Goal: Information Seeking & Learning: Understand process/instructions

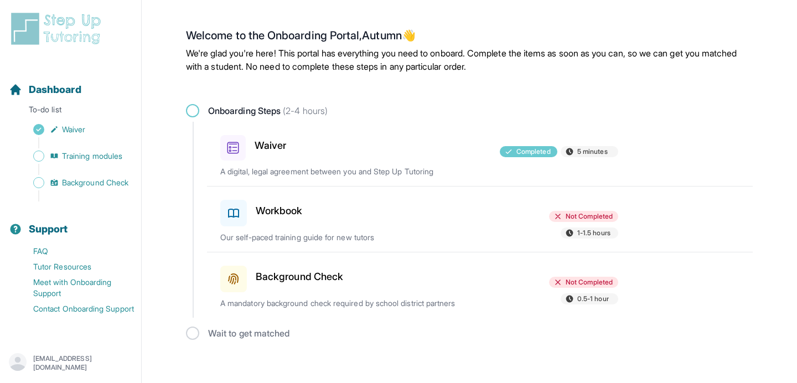
click at [380, 234] on p "Our self-paced training guide for new tutors" at bounding box center [349, 237] width 259 height 11
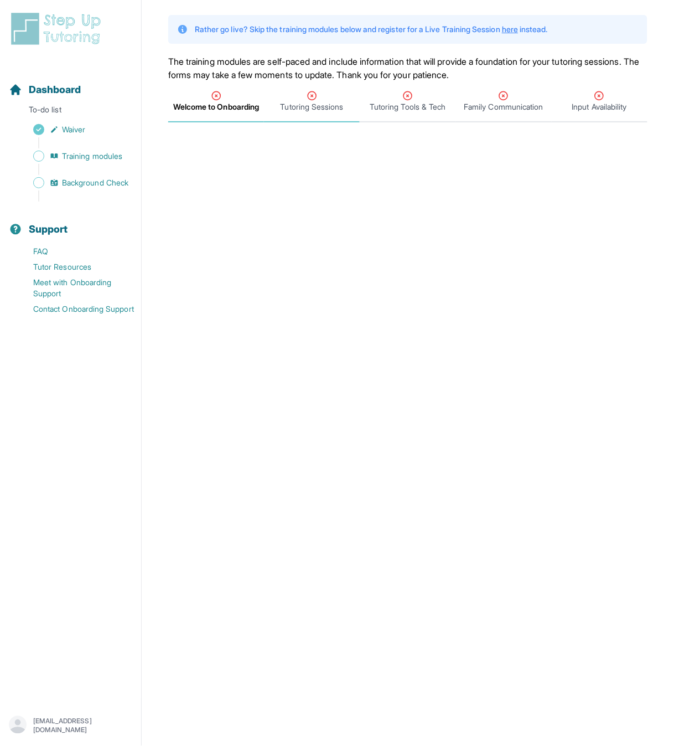
scroll to position [39, 0]
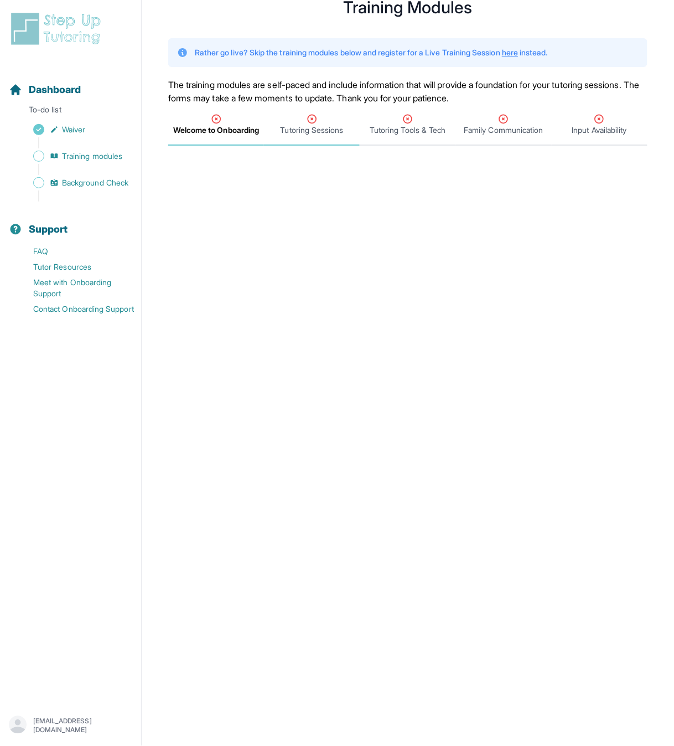
click at [308, 133] on span "Tutoring Sessions" at bounding box center [312, 130] width 63 height 11
click at [213, 135] on span "Welcome to Onboarding" at bounding box center [216, 125] width 96 height 41
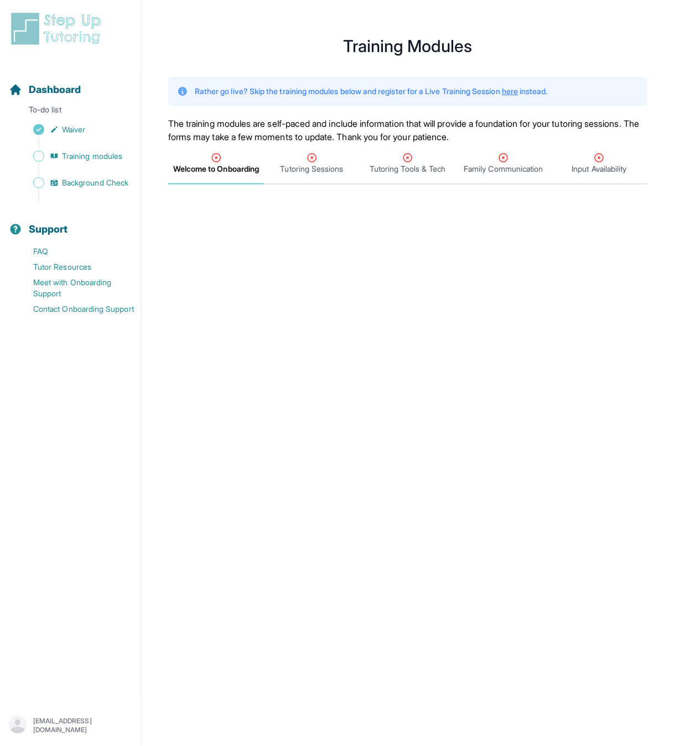
scroll to position [0, 0]
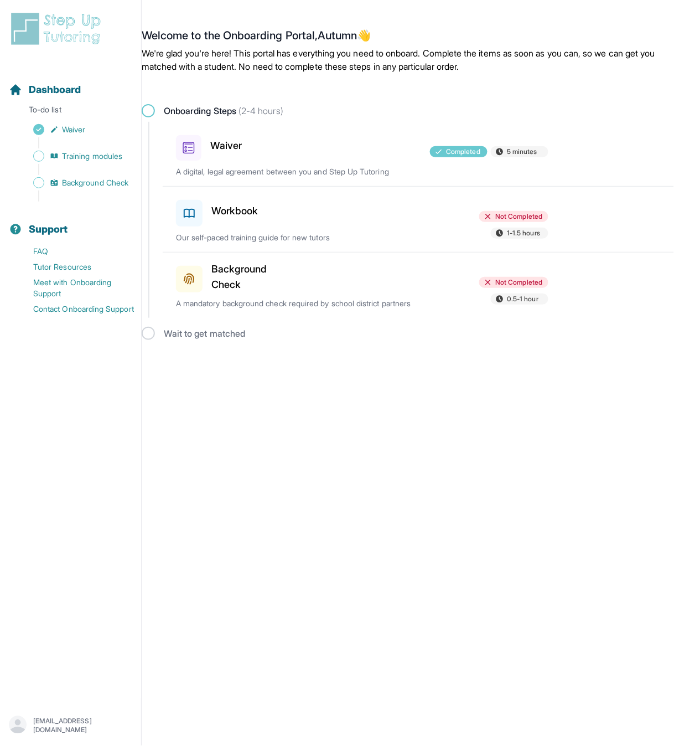
click at [508, 214] on span "Not Completed" at bounding box center [519, 216] width 47 height 9
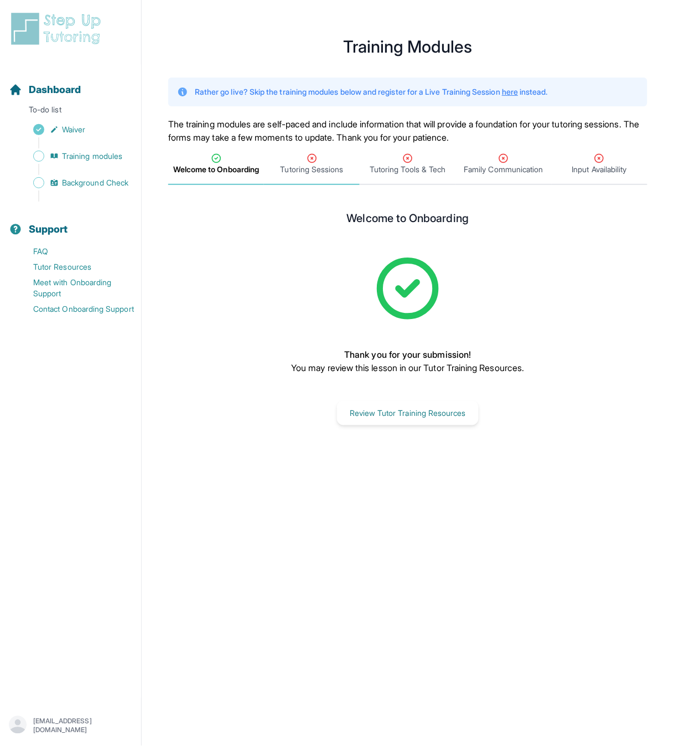
click at [322, 158] on div "Tutoring Sessions" at bounding box center [311, 164] width 91 height 22
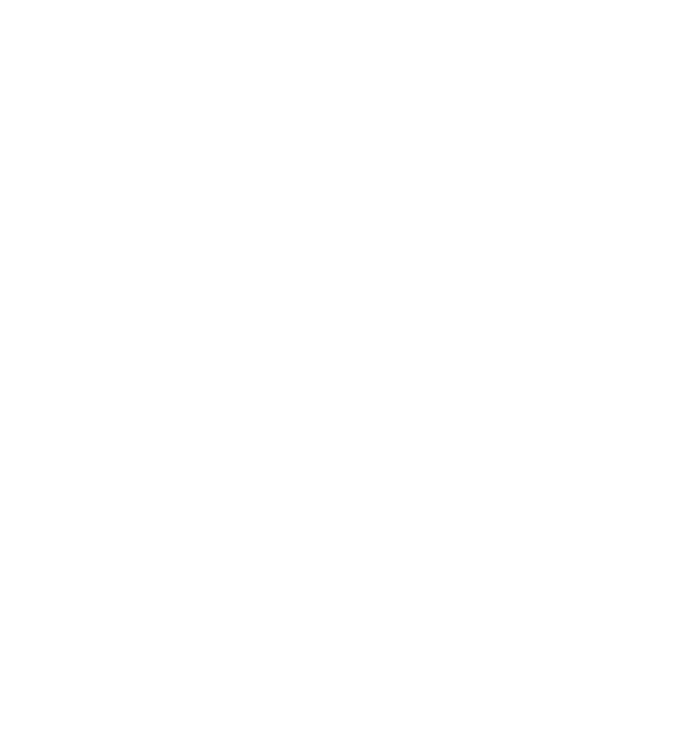
scroll to position [155, 0]
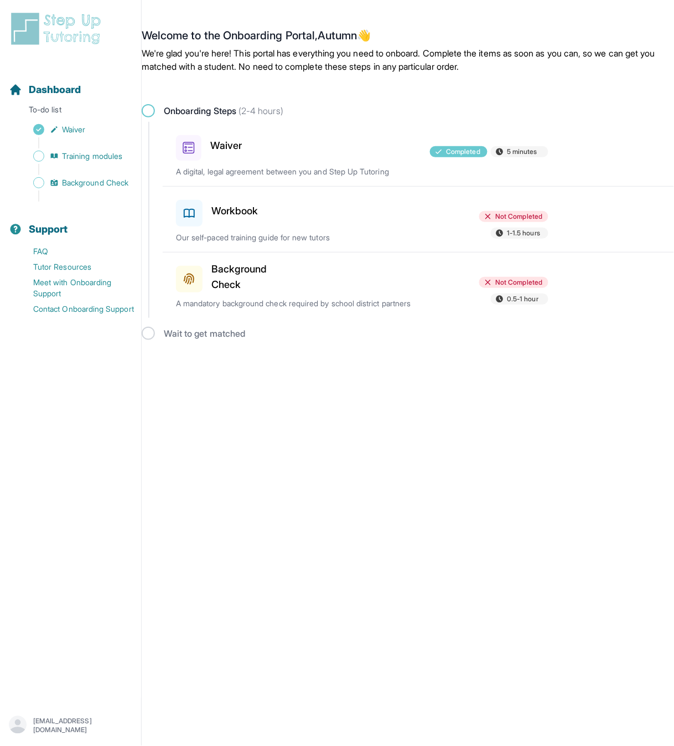
click at [305, 215] on div at bounding box center [362, 210] width 121 height 31
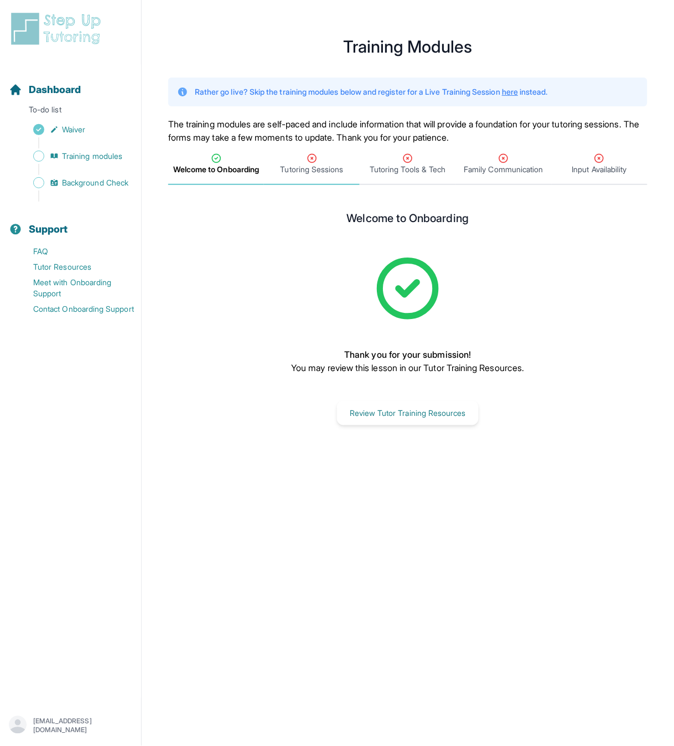
click at [300, 169] on span "Tutoring Sessions" at bounding box center [312, 169] width 63 height 11
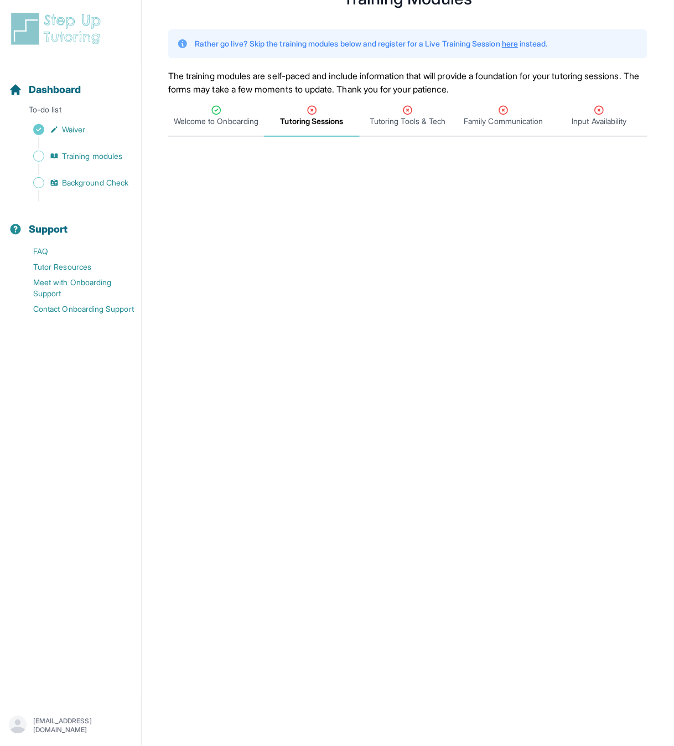
scroll to position [48, 0]
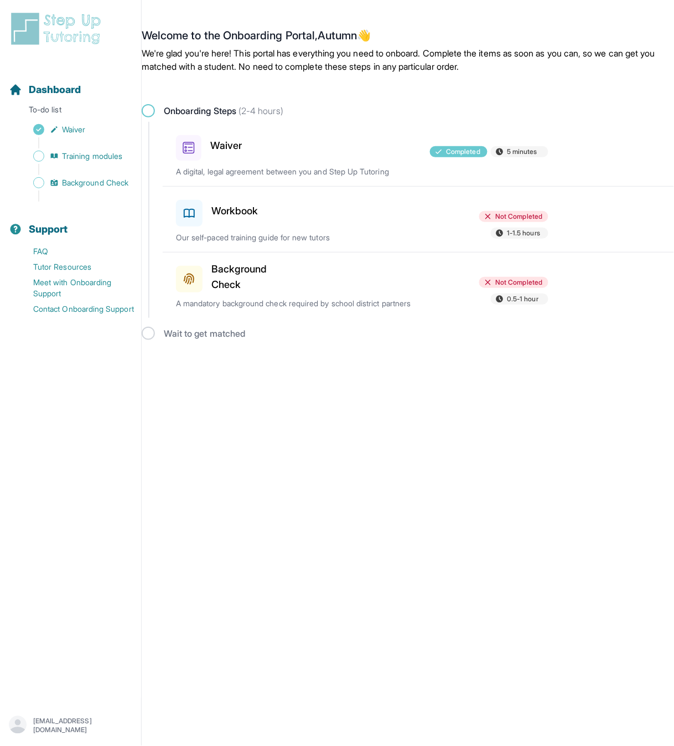
click at [359, 225] on div at bounding box center [362, 210] width 121 height 31
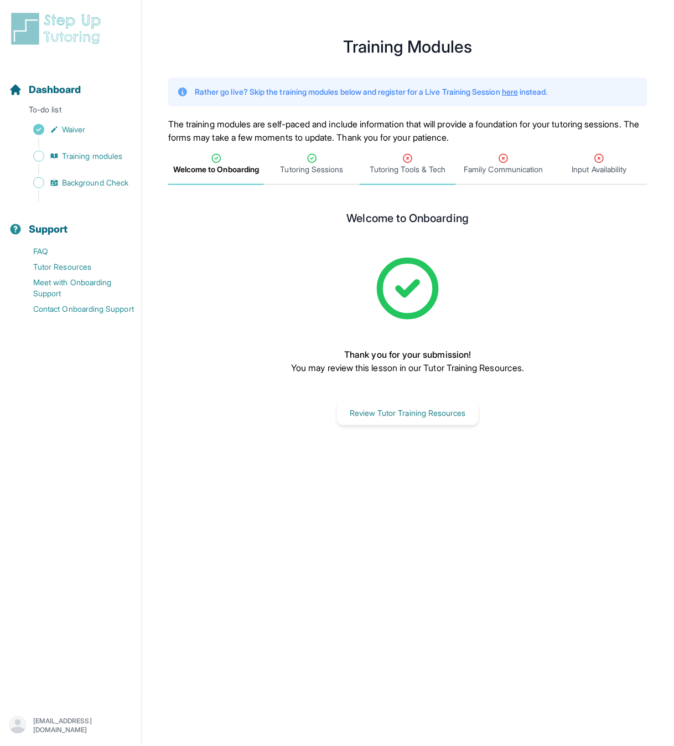
click at [419, 166] on span "Tutoring Tools & Tech" at bounding box center [408, 169] width 76 height 11
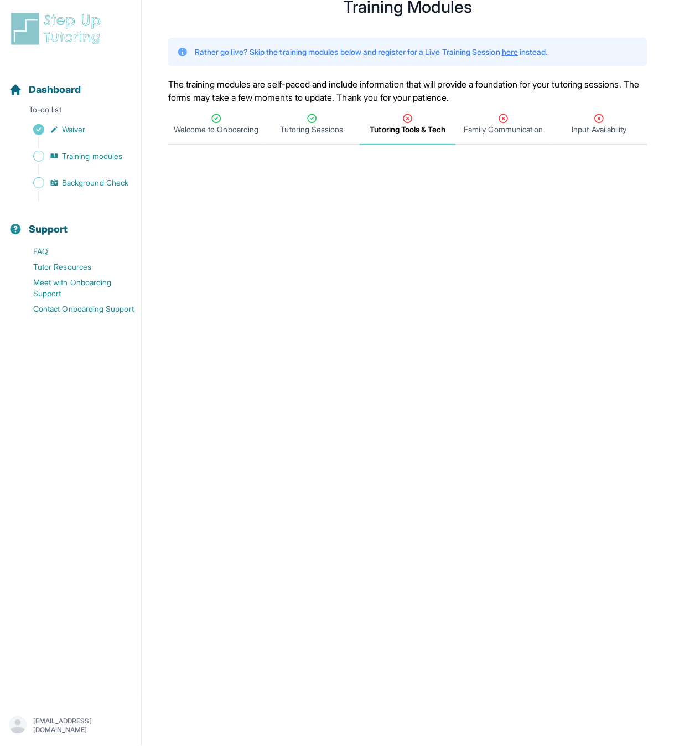
scroll to position [35, 0]
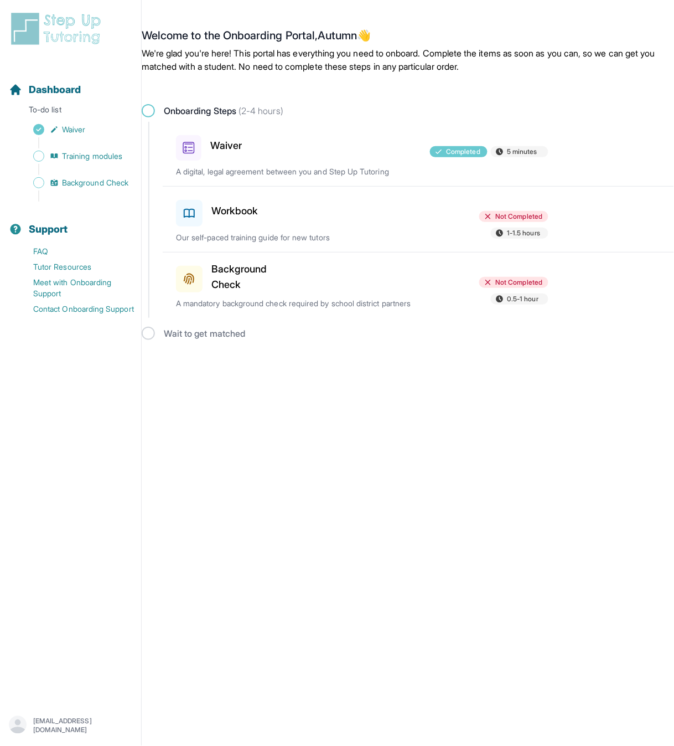
click at [504, 234] on span "1-1.5 hours" at bounding box center [520, 233] width 58 height 11
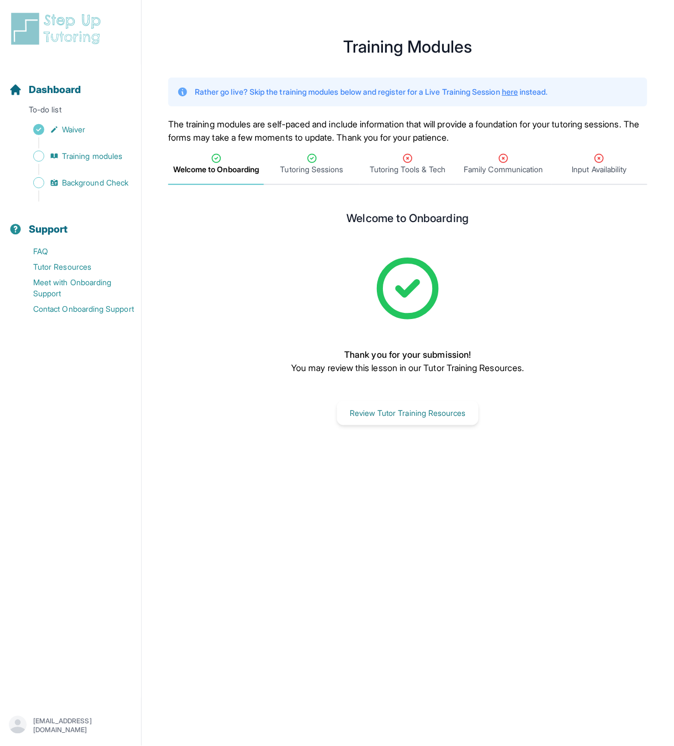
click at [415, 204] on main "**********" at bounding box center [408, 386] width 533 height 746
click at [415, 164] on span "Tutoring Tools & Tech" at bounding box center [408, 169] width 76 height 11
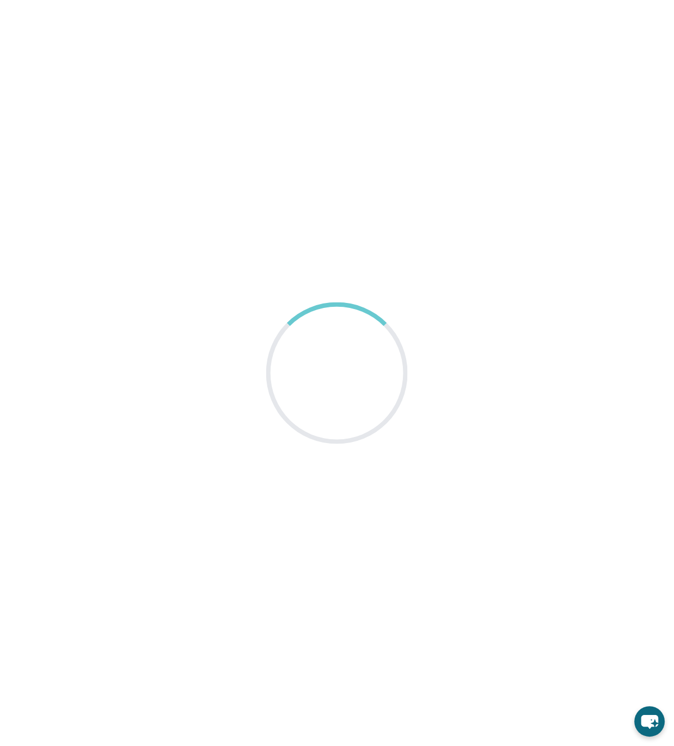
click at [462, 342] on main at bounding box center [337, 373] width 674 height 746
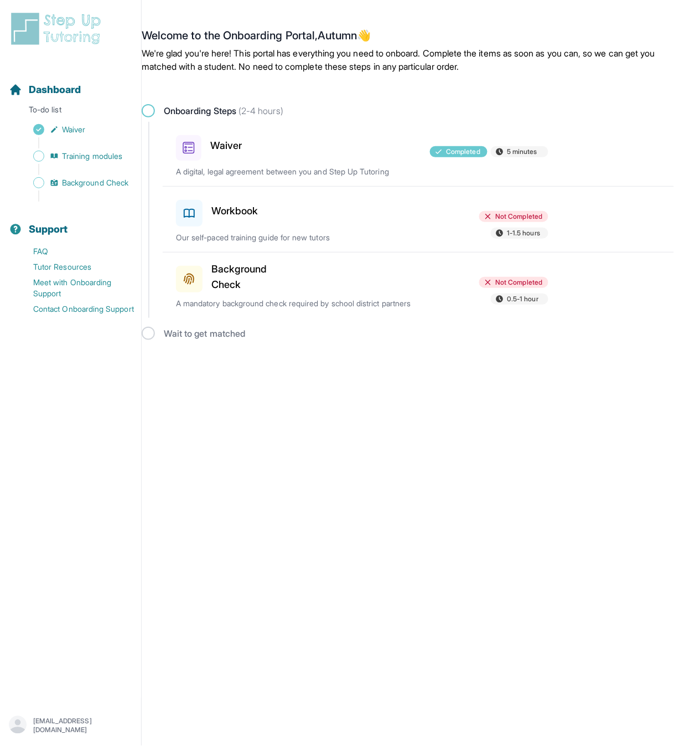
click at [493, 219] on span "Not Completed" at bounding box center [513, 216] width 69 height 11
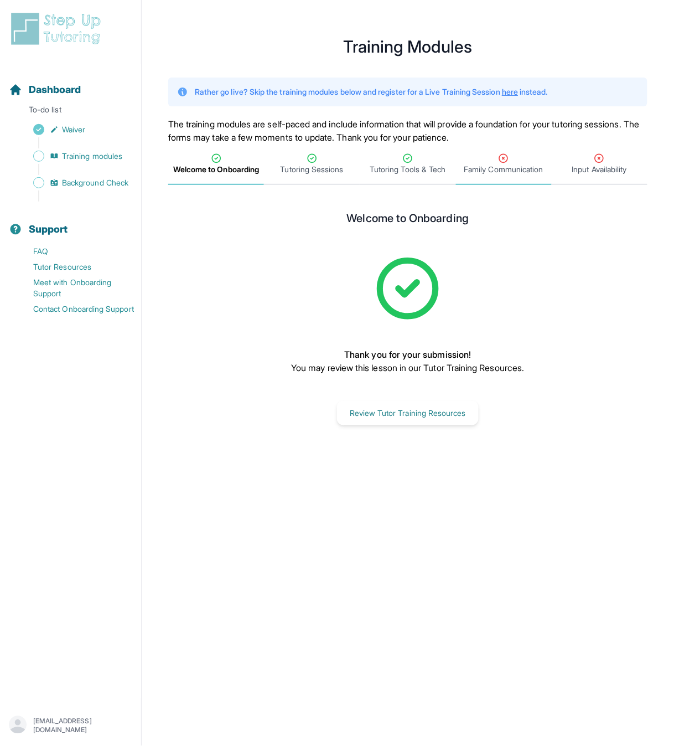
click at [496, 163] on div "Family Communication" at bounding box center [503, 164] width 91 height 22
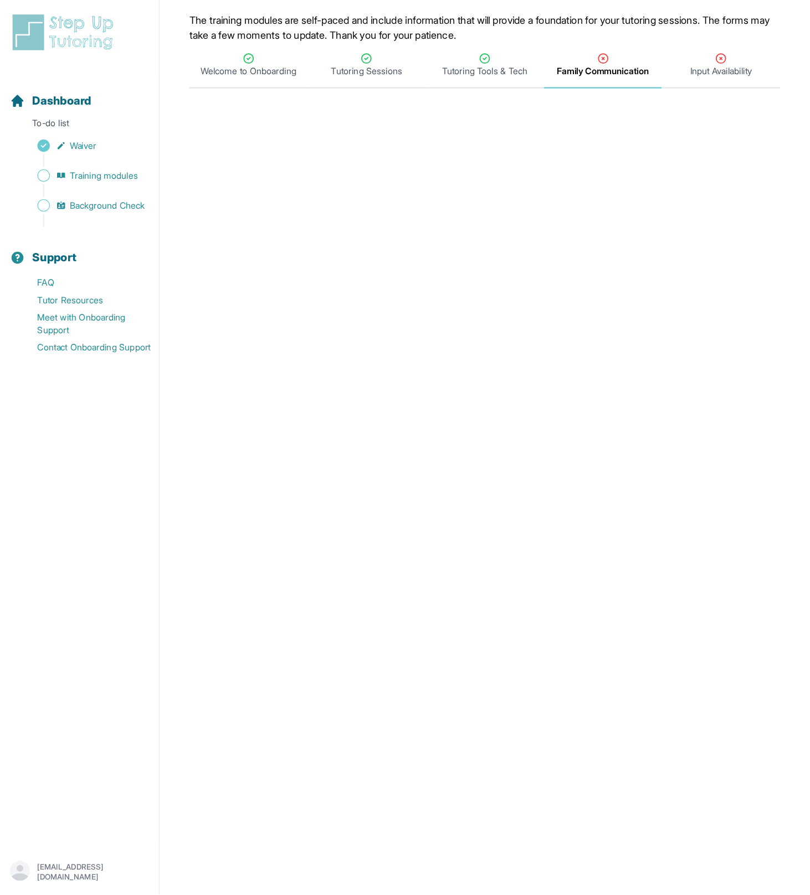
scroll to position [13, 0]
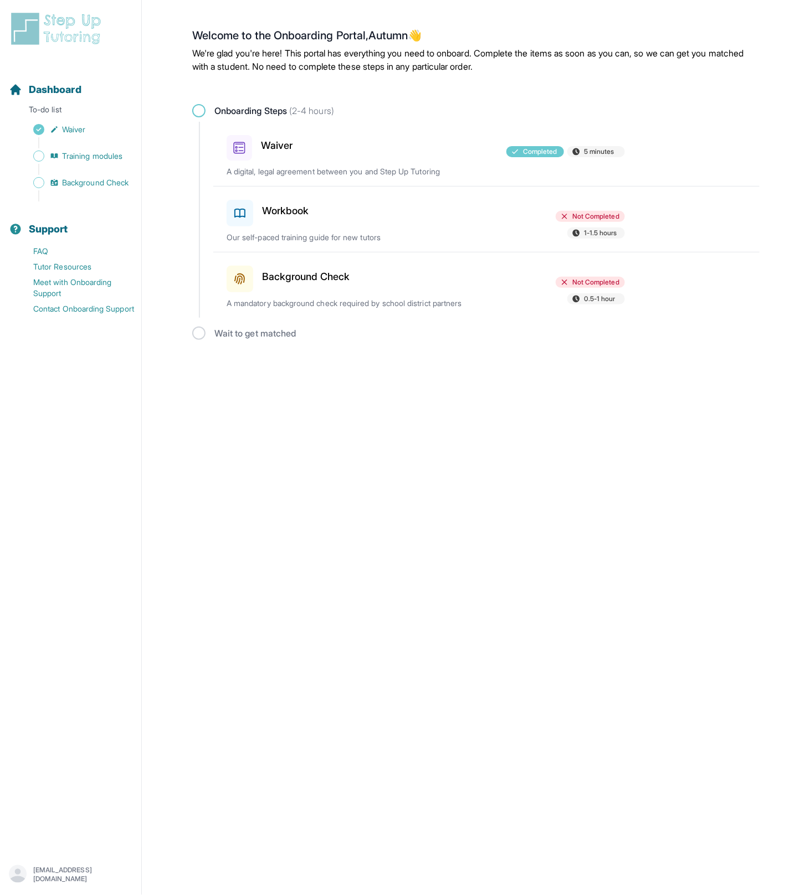
click at [582, 209] on div "Workbook Not Completed 1-1.5 hours Our self-paced training guide for new tutors" at bounding box center [492, 219] width 533 height 65
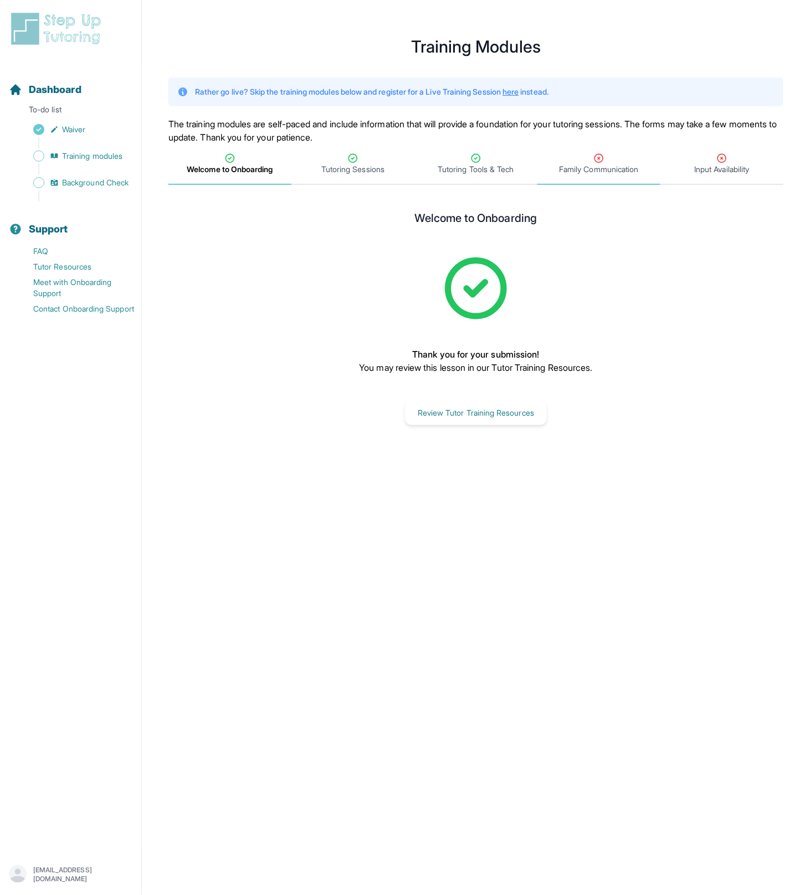
click at [612, 162] on div "Family Communication" at bounding box center [598, 164] width 118 height 22
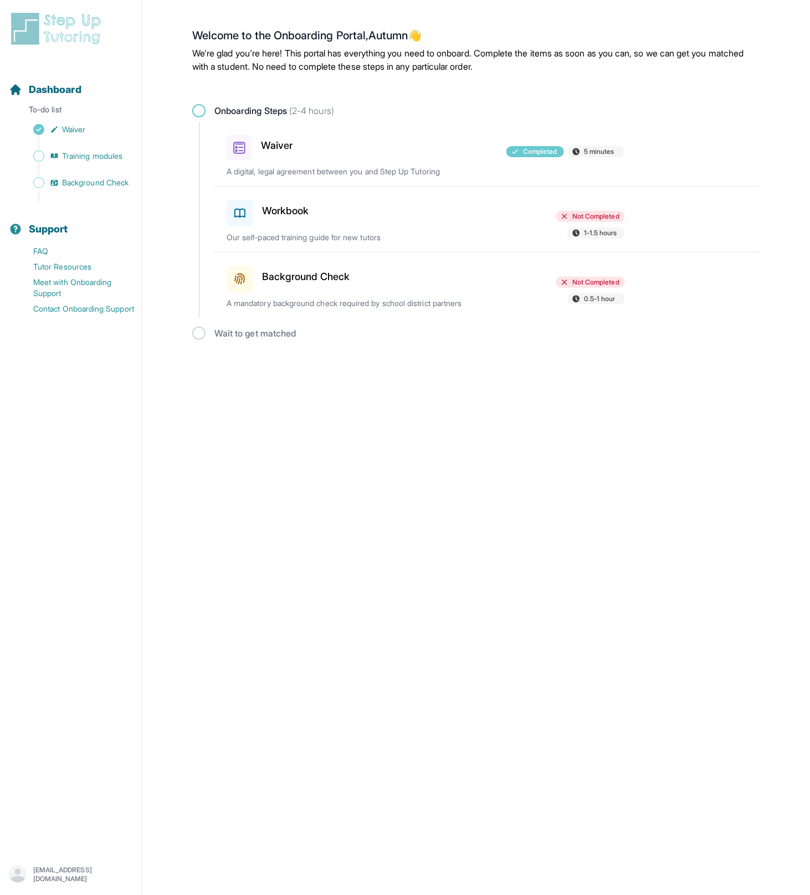
click at [478, 231] on div "Workbook Not Completed 1-1.5 hours Our self-paced training guide for new tutors" at bounding box center [492, 219] width 533 height 65
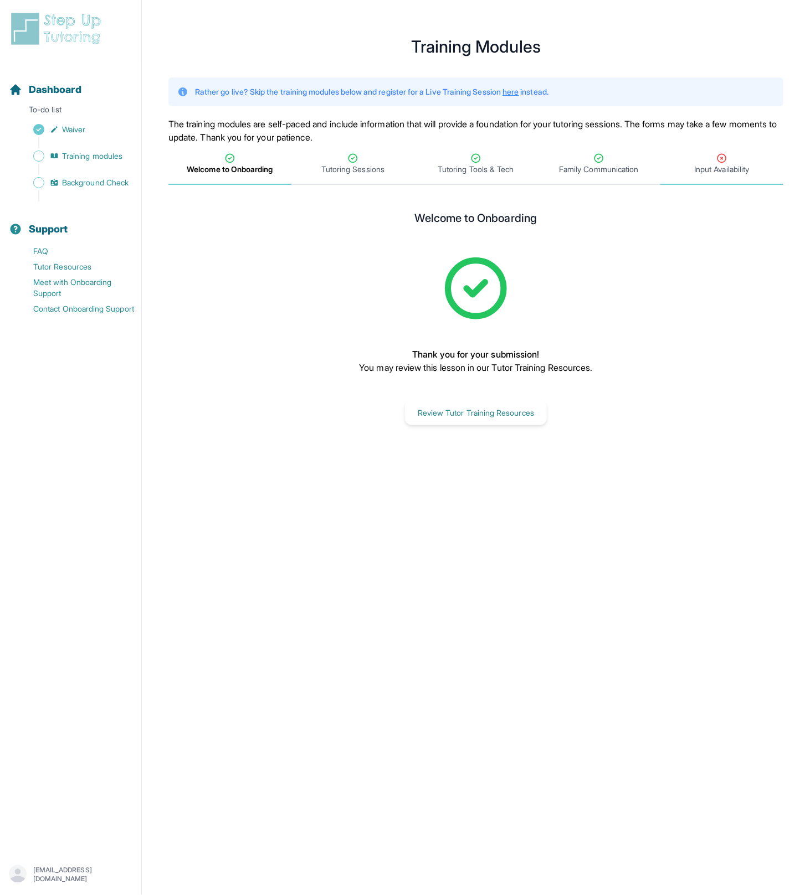
click at [714, 157] on div "Input Availability" at bounding box center [721, 164] width 118 height 22
